Goal: Task Accomplishment & Management: Use online tool/utility

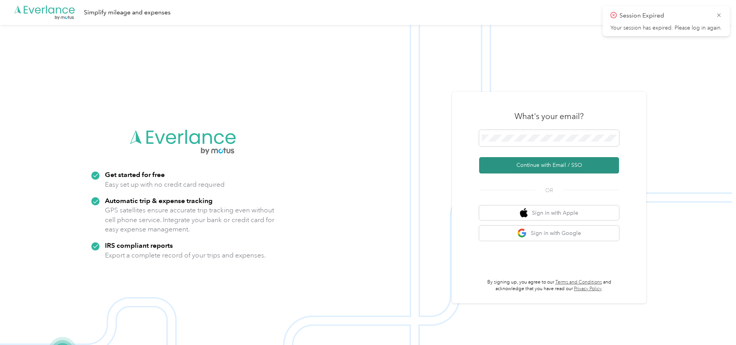
click at [506, 165] on button "Continue with Email / SSO" at bounding box center [549, 165] width 140 height 16
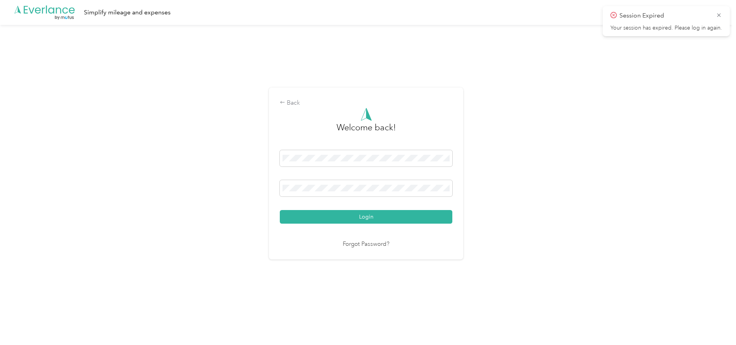
click at [280, 210] on button "Login" at bounding box center [366, 217] width 172 height 14
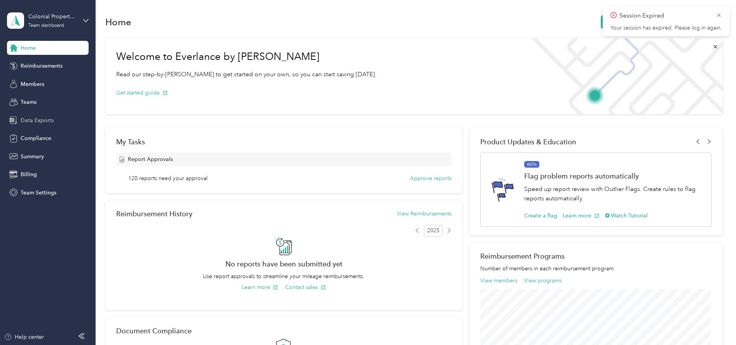
click at [48, 120] on span "Data Exports" at bounding box center [37, 120] width 33 height 8
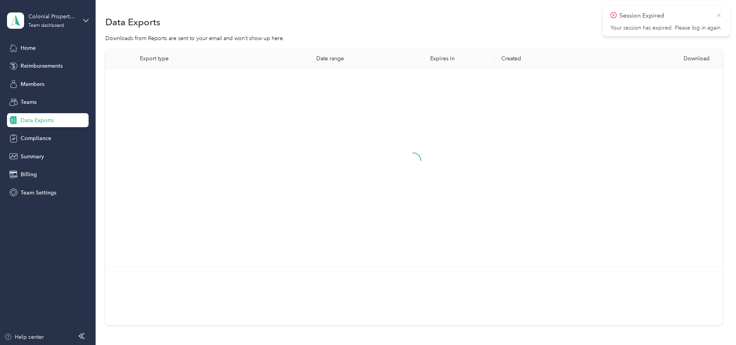
click at [716, 16] on icon at bounding box center [718, 15] width 6 height 7
click at [703, 21] on button "New export" at bounding box center [702, 22] width 40 height 14
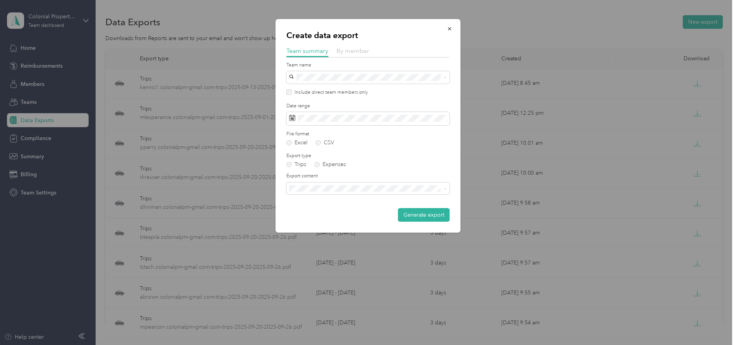
click at [353, 52] on span "By member" at bounding box center [352, 50] width 33 height 7
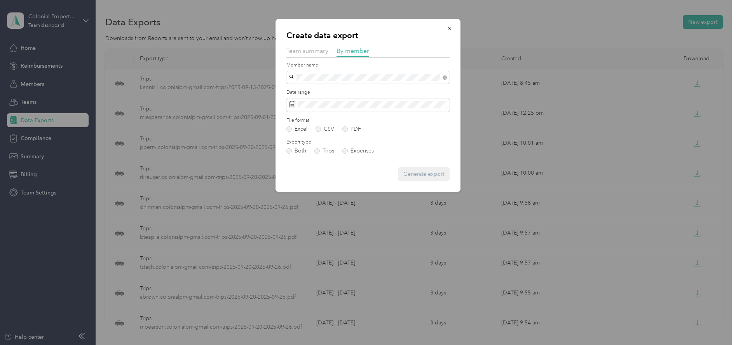
click at [313, 91] on li "[EMAIL_ADDRESS][DOMAIN_NAME]" at bounding box center [367, 89] width 163 height 14
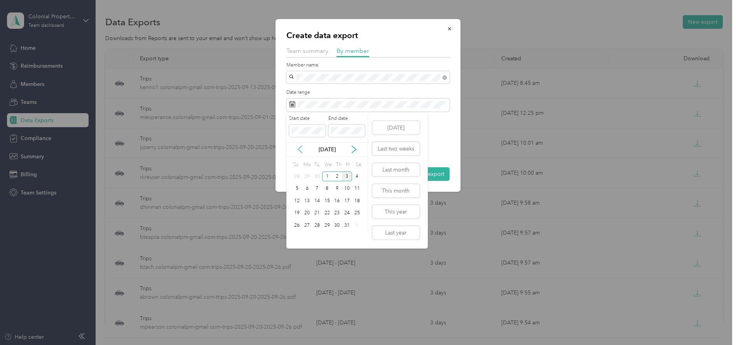
click at [301, 148] on icon at bounding box center [300, 149] width 8 height 8
click at [309, 177] on div "1" at bounding box center [307, 176] width 10 height 10
click at [346, 224] on div "3" at bounding box center [347, 225] width 10 height 10
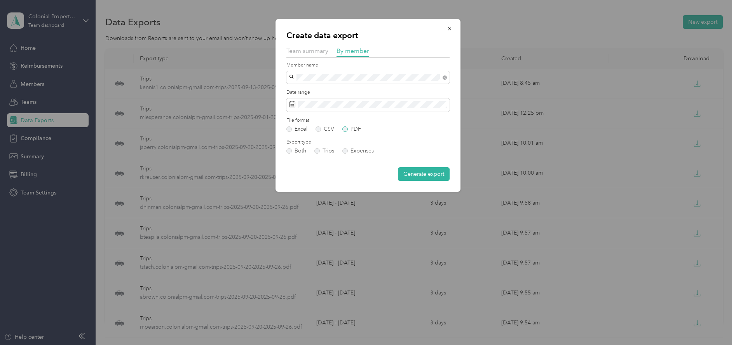
click at [345, 130] on label "PDF" at bounding box center [351, 128] width 19 height 5
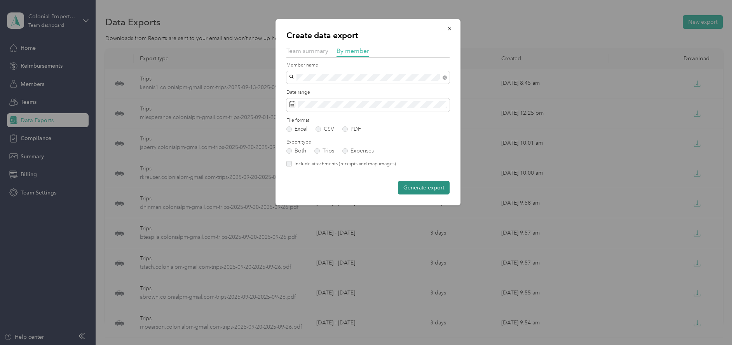
click at [407, 183] on button "Generate export" at bounding box center [424, 188] width 52 height 14
